Goal: Task Accomplishment & Management: Manage account settings

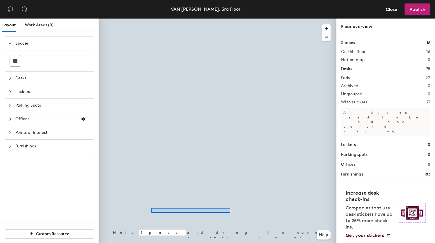
click at [230, 19] on div at bounding box center [218, 19] width 238 height 0
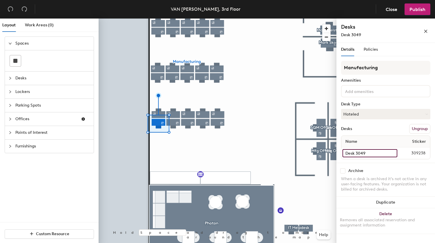
click at [370, 154] on input "Desk 3049" at bounding box center [369, 153] width 55 height 8
click at [370, 153] on input "Desk 3049" at bounding box center [369, 153] width 55 height 8
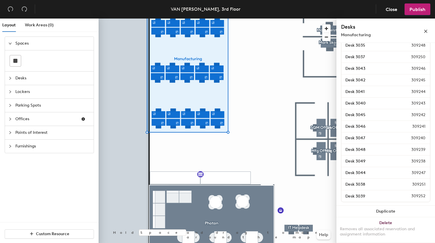
scroll to position [353, 0]
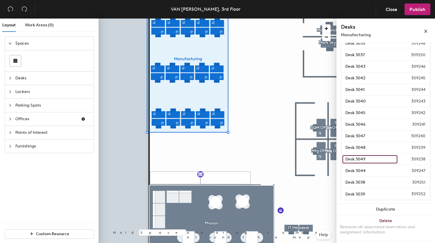
click at [368, 159] on input "Desk 3049" at bounding box center [369, 159] width 55 height 8
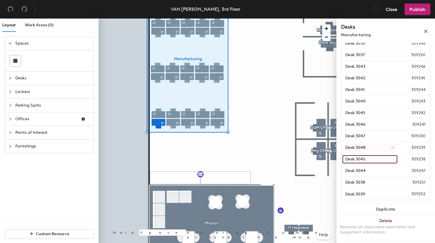
type input "Desk 3045"
click at [370, 148] on input "Desk 3048" at bounding box center [369, 148] width 55 height 8
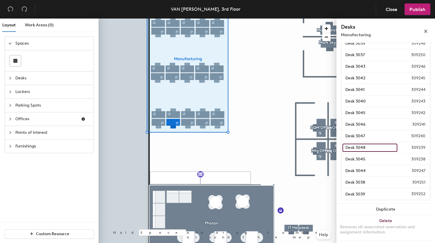
click at [370, 148] on input "Desk 3048" at bounding box center [369, 148] width 55 height 8
type input "Desk 3046"
click at [370, 135] on input "Desk 3047" at bounding box center [369, 136] width 55 height 8
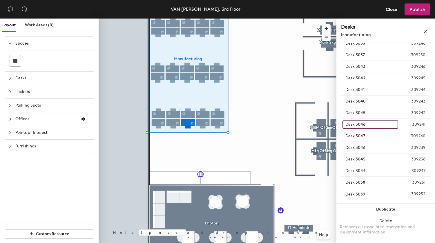
click at [368, 122] on input "Desk 3046" at bounding box center [370, 125] width 56 height 8
type input "Desk 3048"
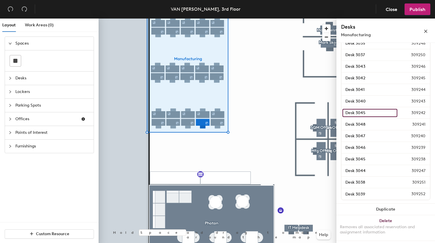
click at [368, 115] on input "Desk 3045" at bounding box center [369, 113] width 55 height 8
type input "Desk 3049"
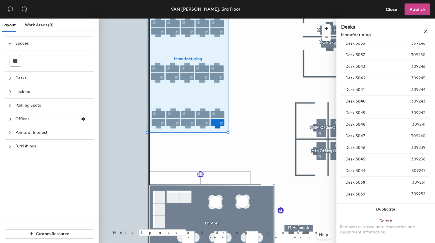
click at [416, 11] on span "Publish" at bounding box center [417, 10] width 16 height 6
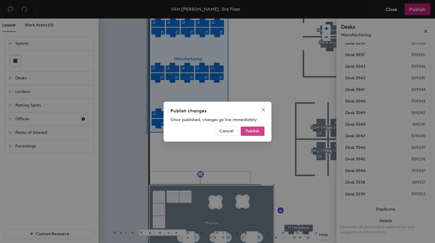
click at [259, 131] on button "Publish" at bounding box center [253, 131] width 24 height 9
